Goal: Task Accomplishment & Management: Manage account settings

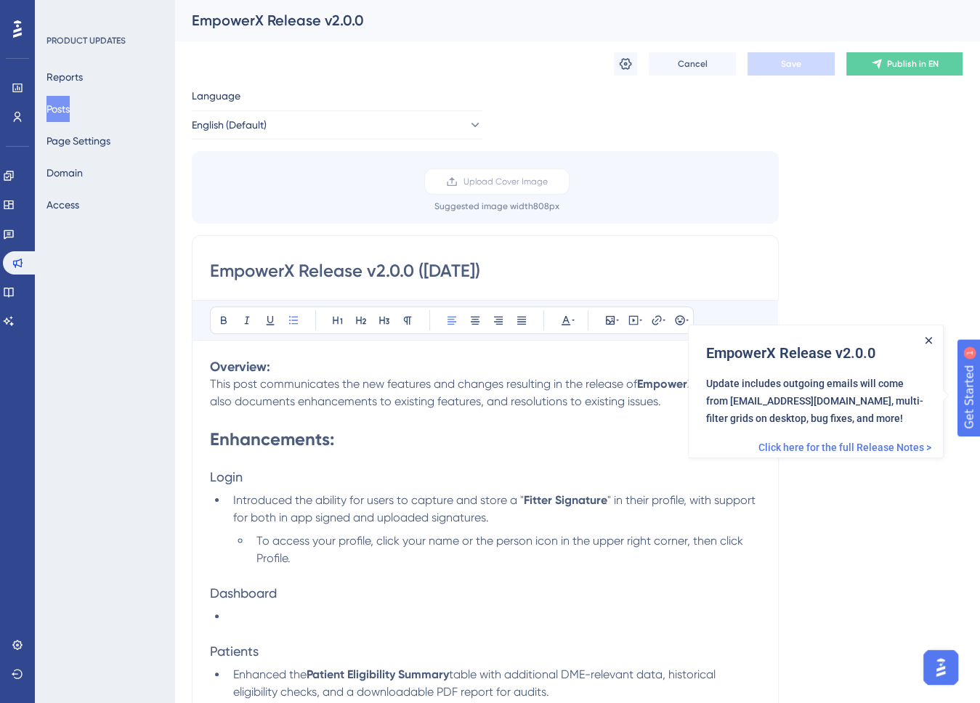
click at [928, 340] on icon "Close Announcement" at bounding box center [929, 339] width 7 height 7
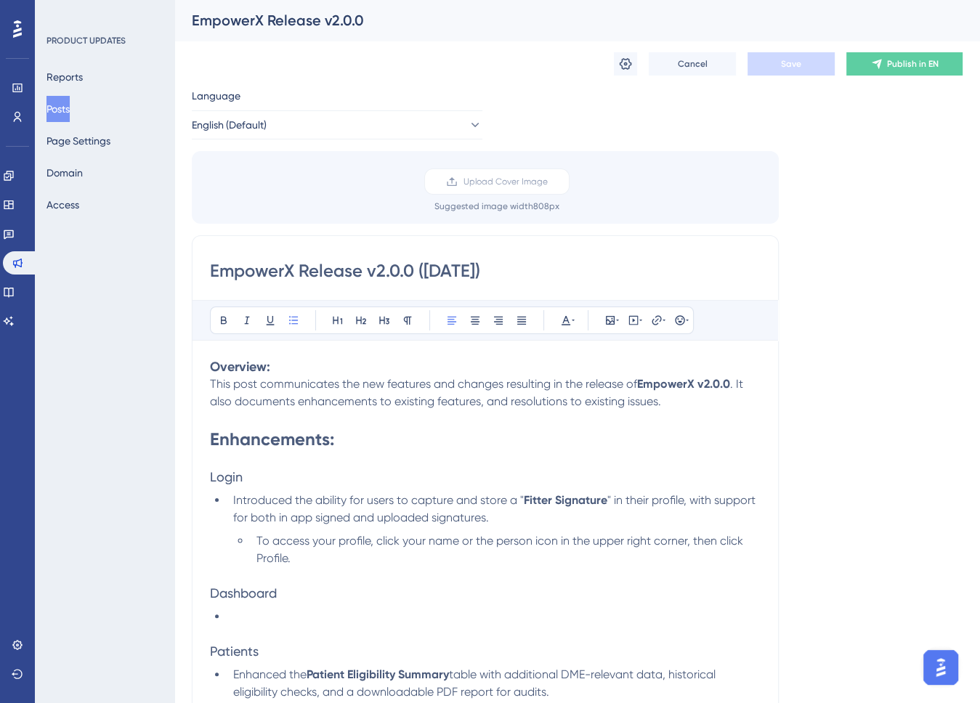
scroll to position [218, 0]
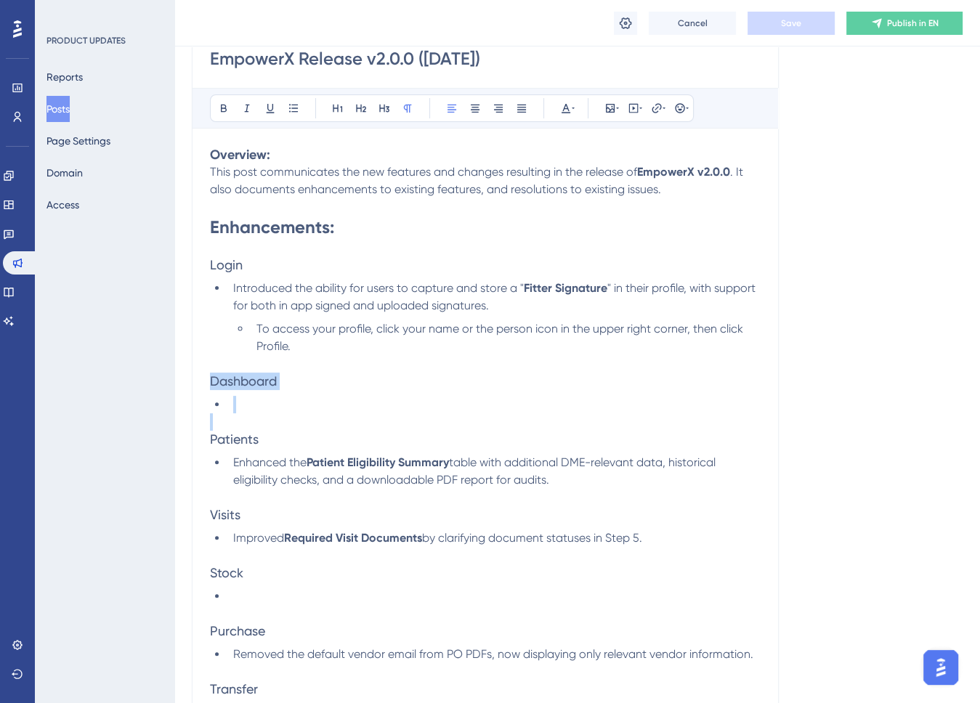
drag, startPoint x: 280, startPoint y: 415, endPoint x: 180, endPoint y: 385, distance: 103.9
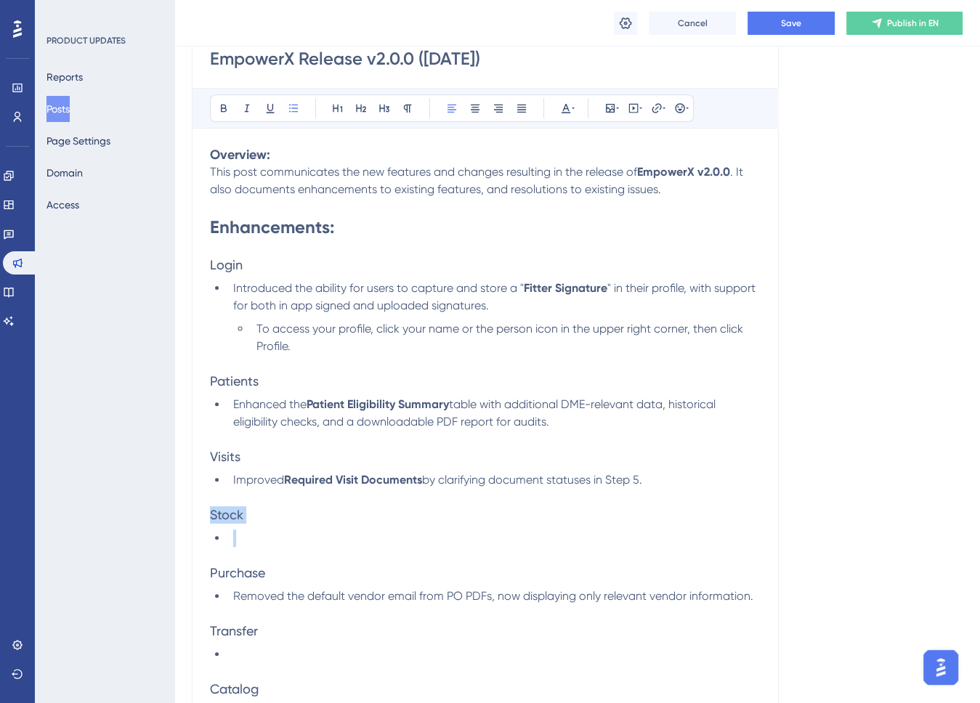
drag, startPoint x: 221, startPoint y: 534, endPoint x: 193, endPoint y: 517, distance: 32.7
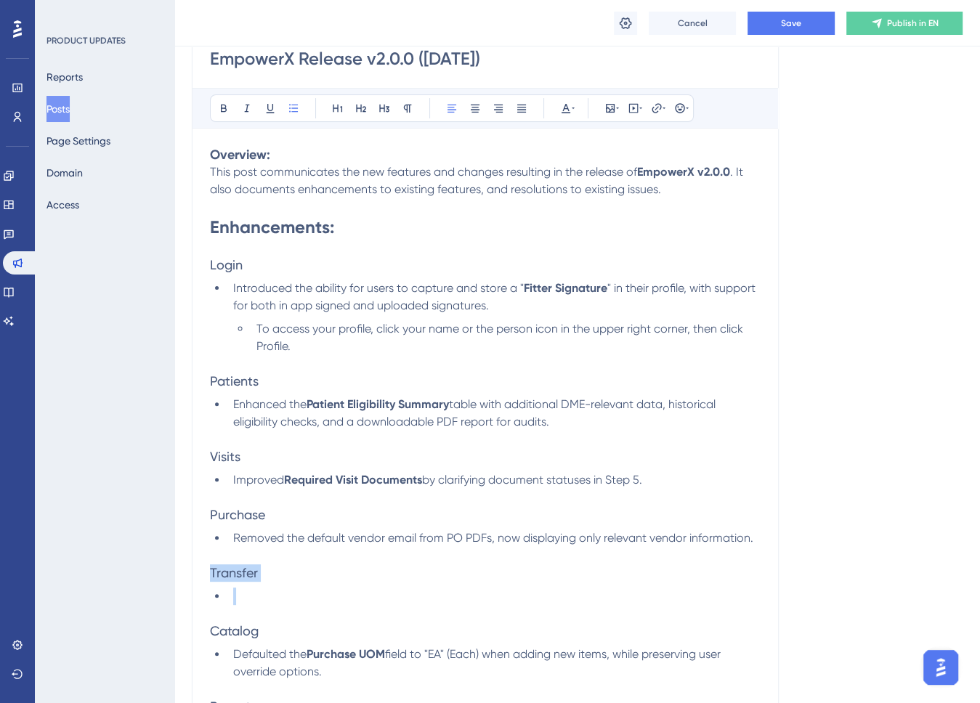
drag, startPoint x: 269, startPoint y: 602, endPoint x: 206, endPoint y: 572, distance: 69.2
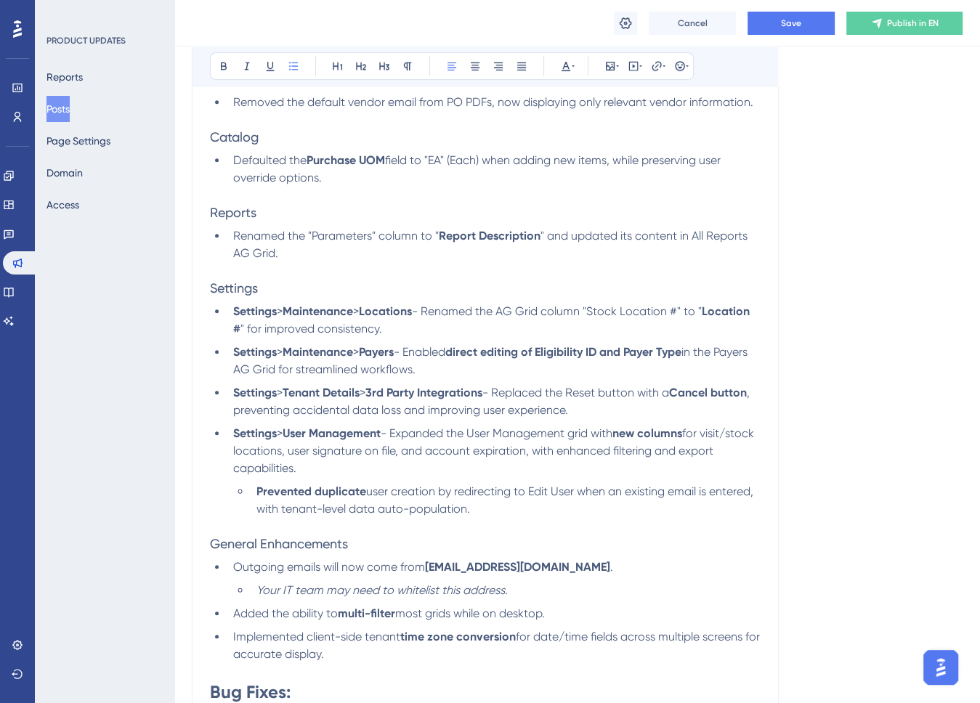
scroll to position [944, 0]
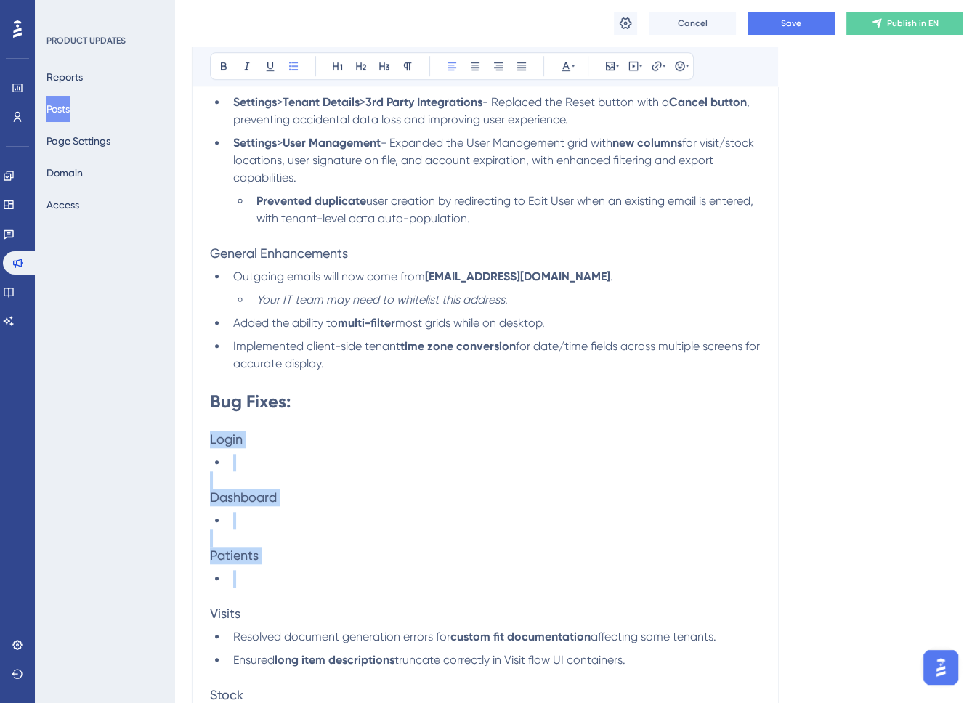
drag, startPoint x: 248, startPoint y: 589, endPoint x: 168, endPoint y: 444, distance: 165.8
click at [174, 444] on div "Performance Users Engagement Widgets Feedback Product Updates Knowledge Base AI…" at bounding box center [577, 422] width 806 height 2732
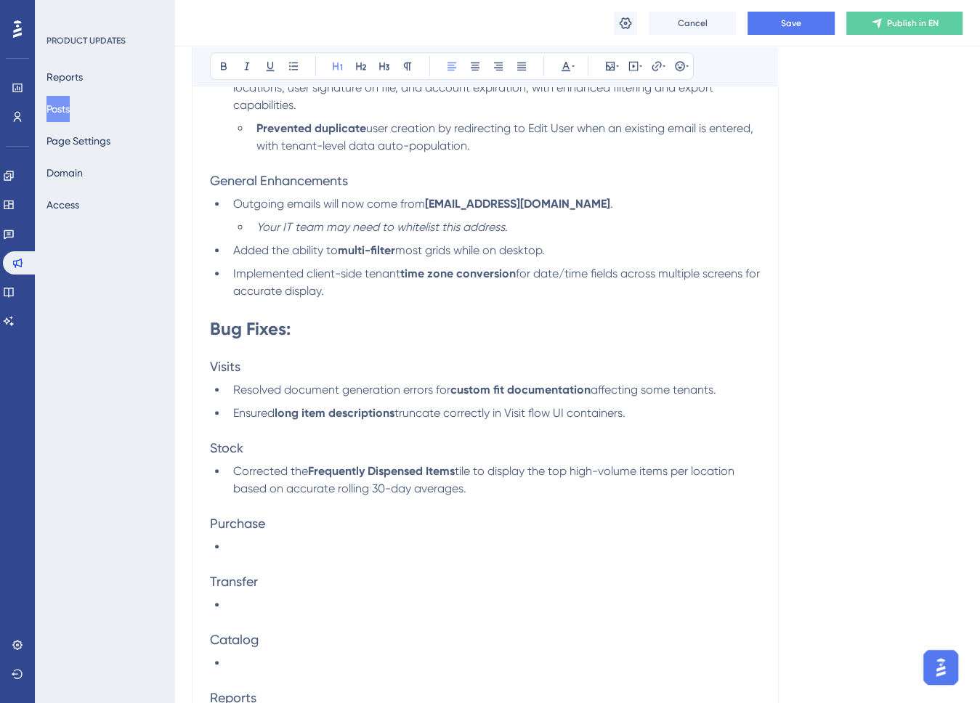
scroll to position [1162, 0]
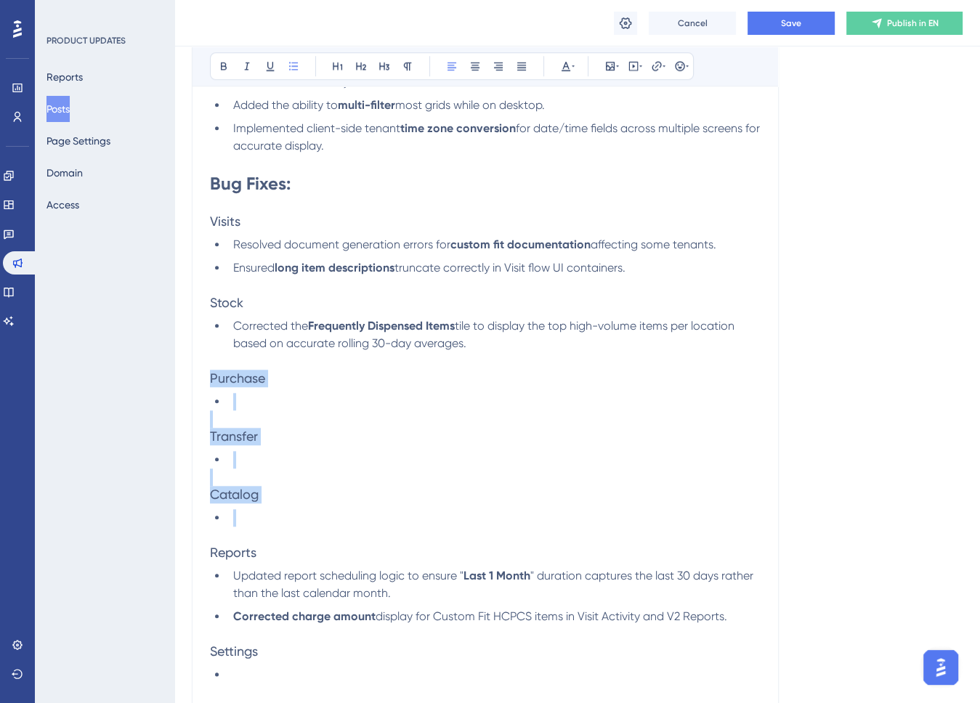
drag, startPoint x: 259, startPoint y: 536, endPoint x: 182, endPoint y: 388, distance: 167.0
click at [182, 388] on div "Performance Users Engagement Widgets Feedback Product Updates Knowledge Base AI…" at bounding box center [577, 116] width 806 height 2557
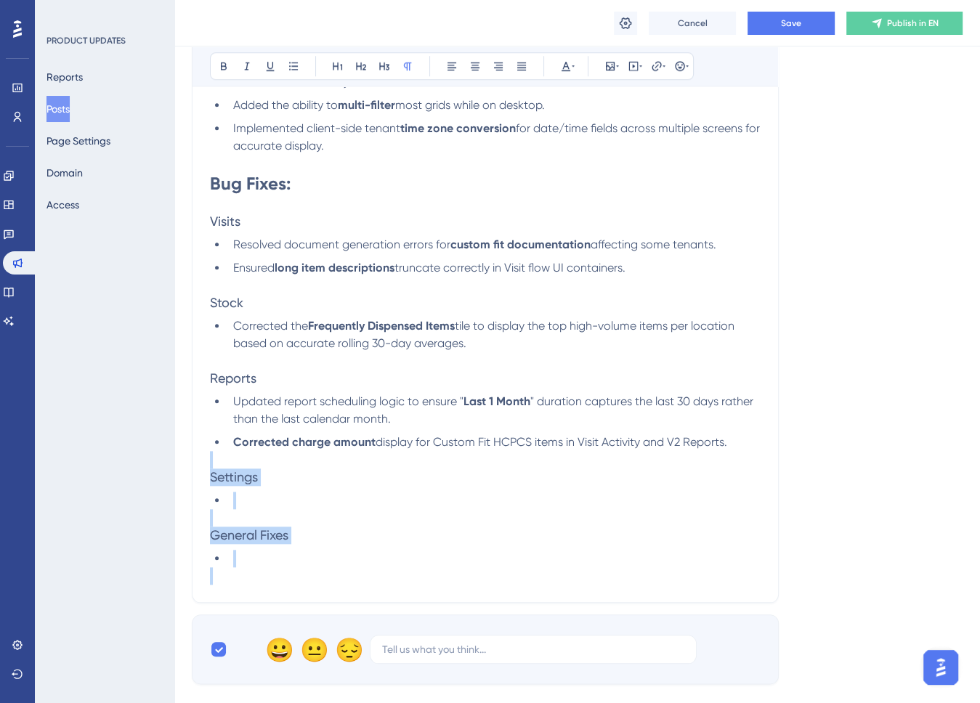
drag, startPoint x: 257, startPoint y: 586, endPoint x: 170, endPoint y: 479, distance: 137.9
click at [174, 479] on div "Performance Users Engagement Widgets Feedback Product Updates Knowledge Base AI…" at bounding box center [577, 29] width 806 height 2383
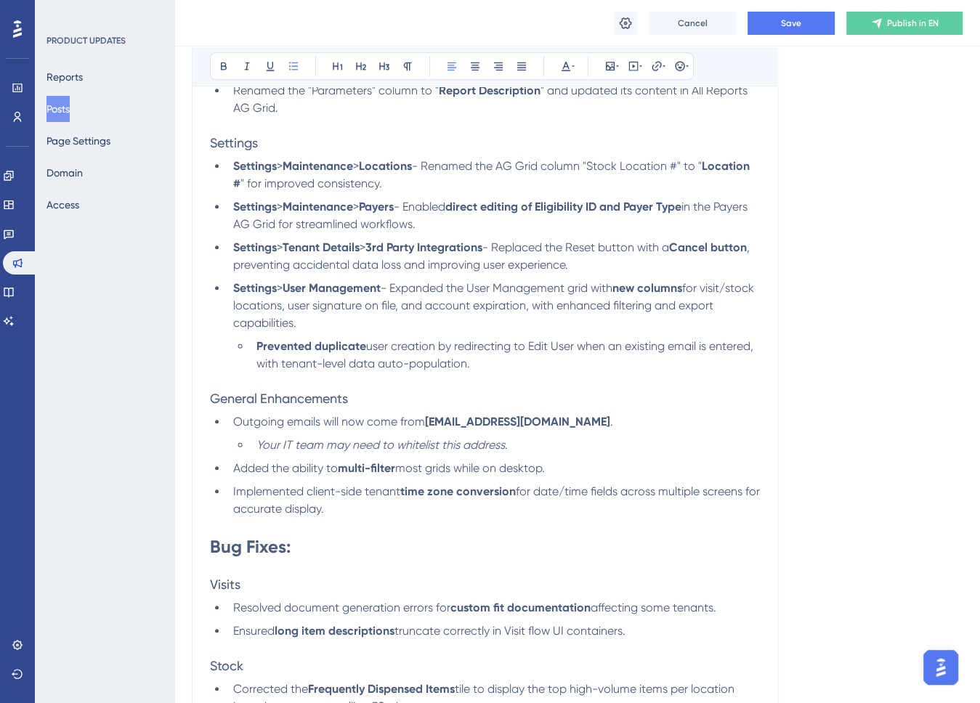
scroll to position [509, 0]
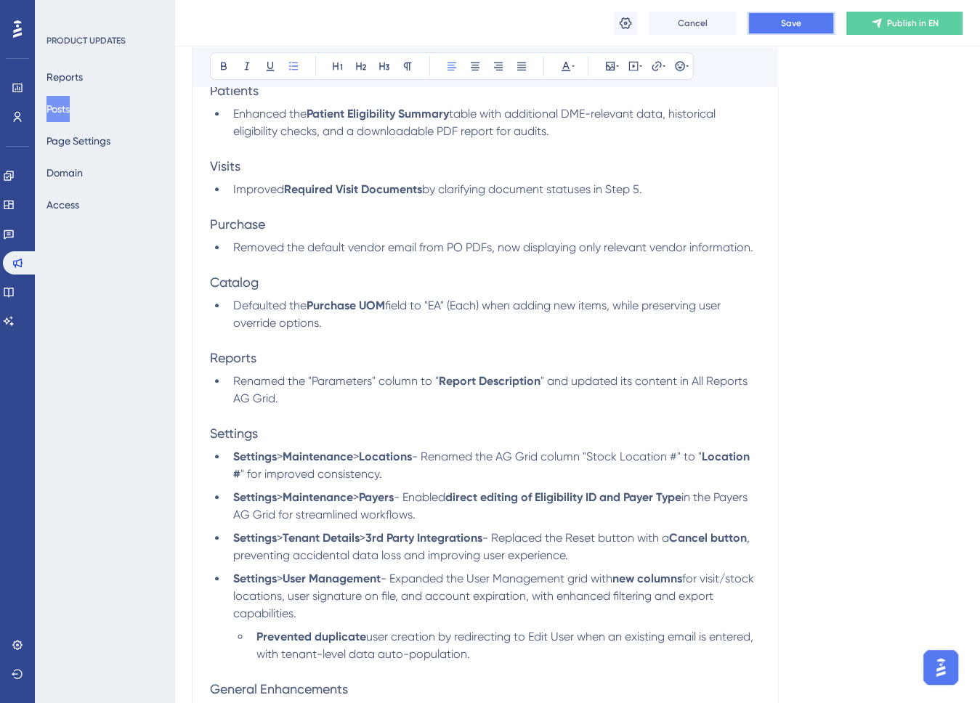
click at [776, 28] on button "Save" at bounding box center [791, 23] width 87 height 23
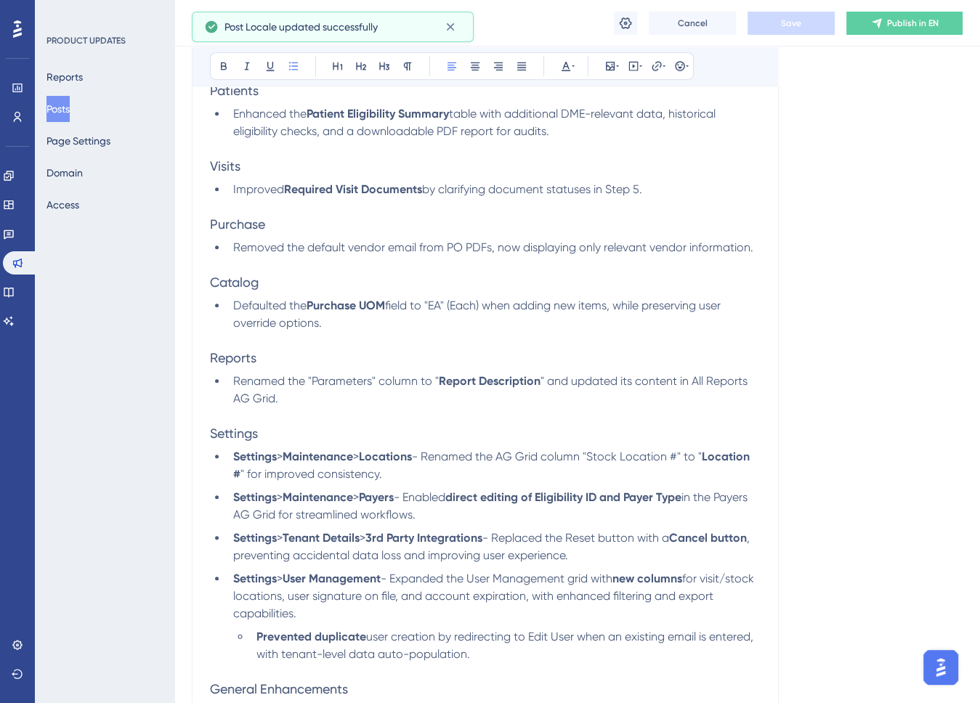
scroll to position [73, 0]
